Goal: Navigation & Orientation: Find specific page/section

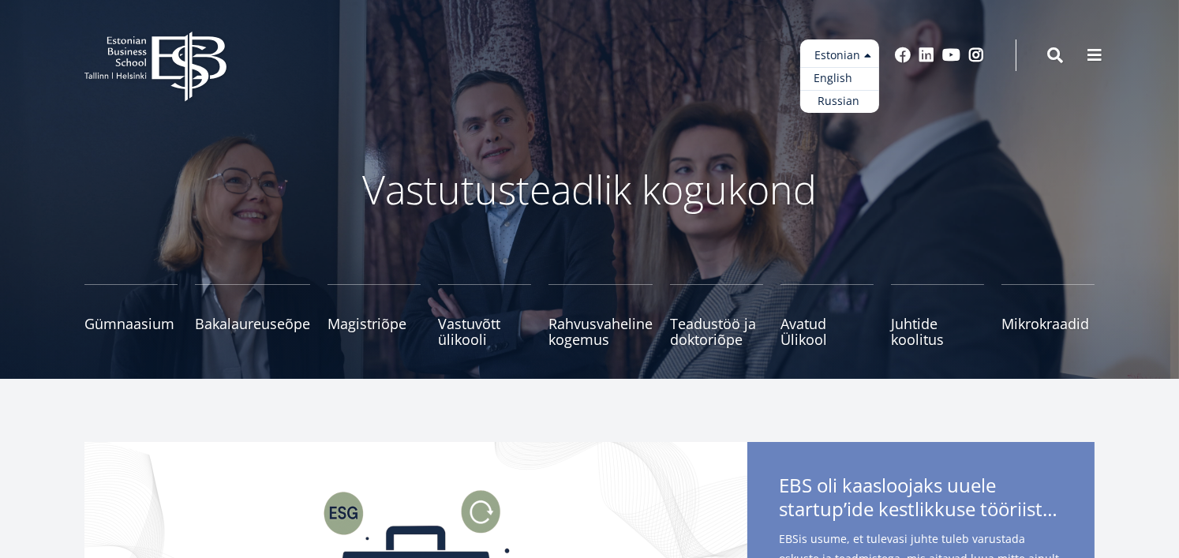
click at [836, 75] on link "English" at bounding box center [839, 78] width 79 height 23
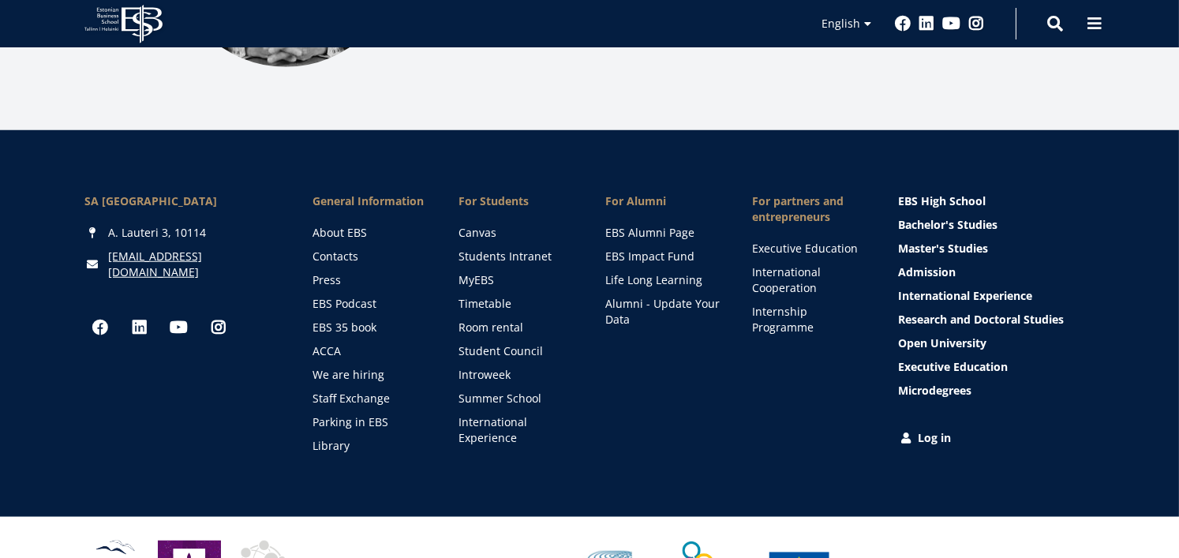
scroll to position [2258, 0]
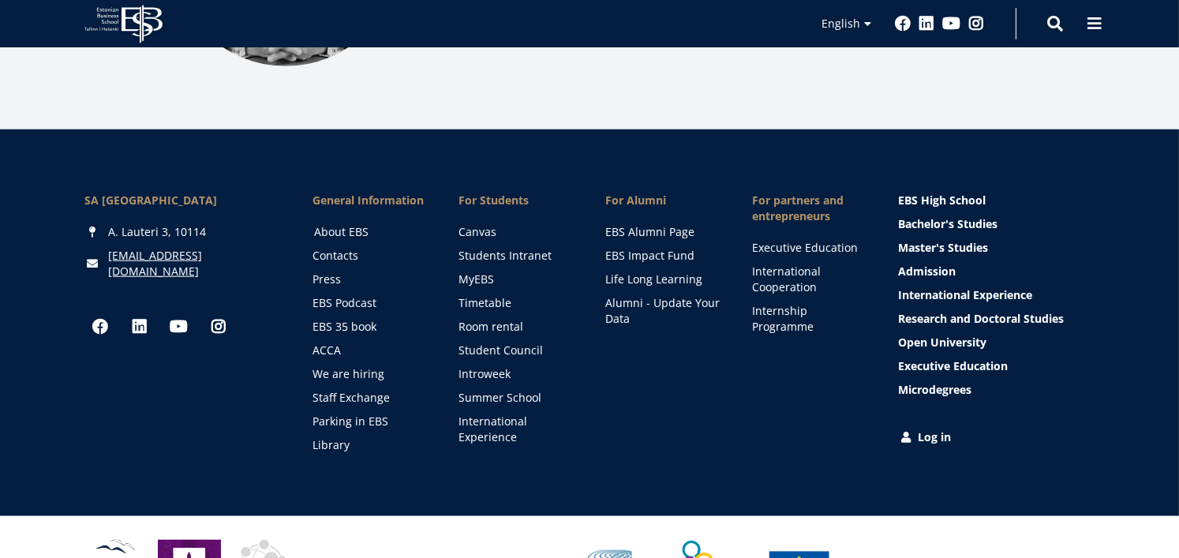
click at [351, 224] on link "About EBS" at bounding box center [371, 232] width 115 height 16
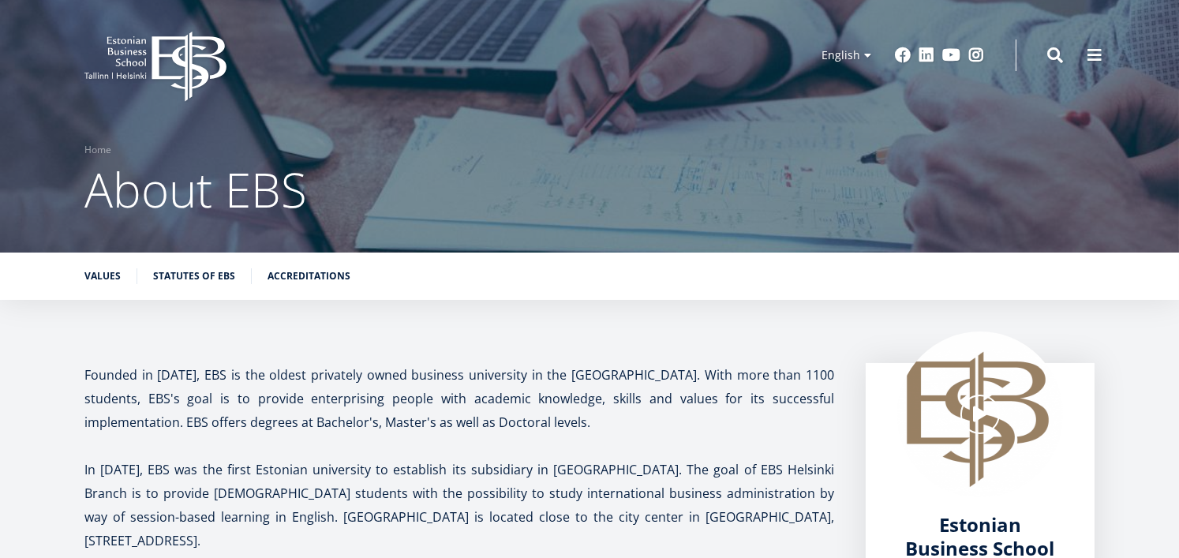
click at [139, 62] on icon at bounding box center [131, 62] width 30 height 8
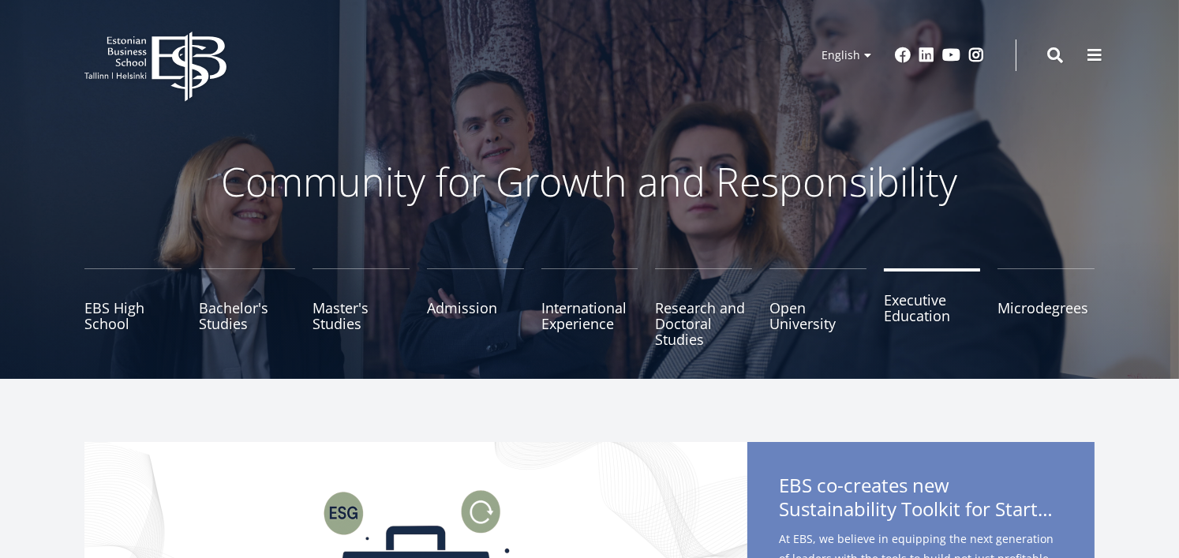
click at [920, 309] on link "Executive Education" at bounding box center [932, 307] width 97 height 79
